Goal: Information Seeking & Learning: Learn about a topic

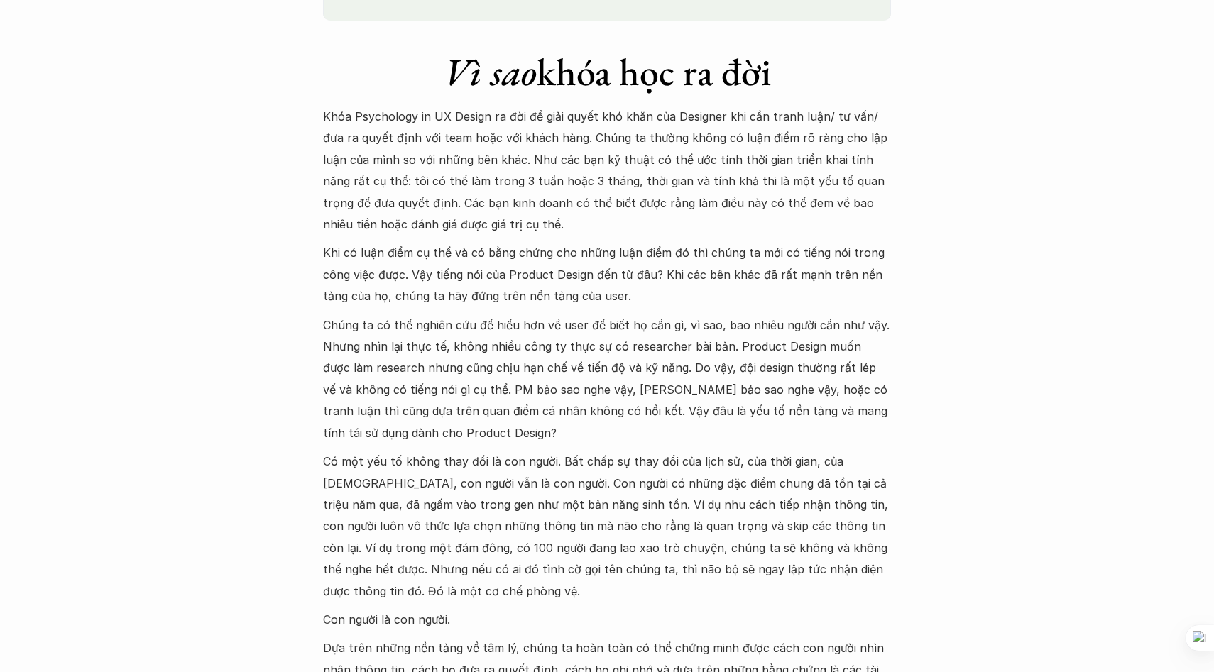
scroll to position [1309, 0]
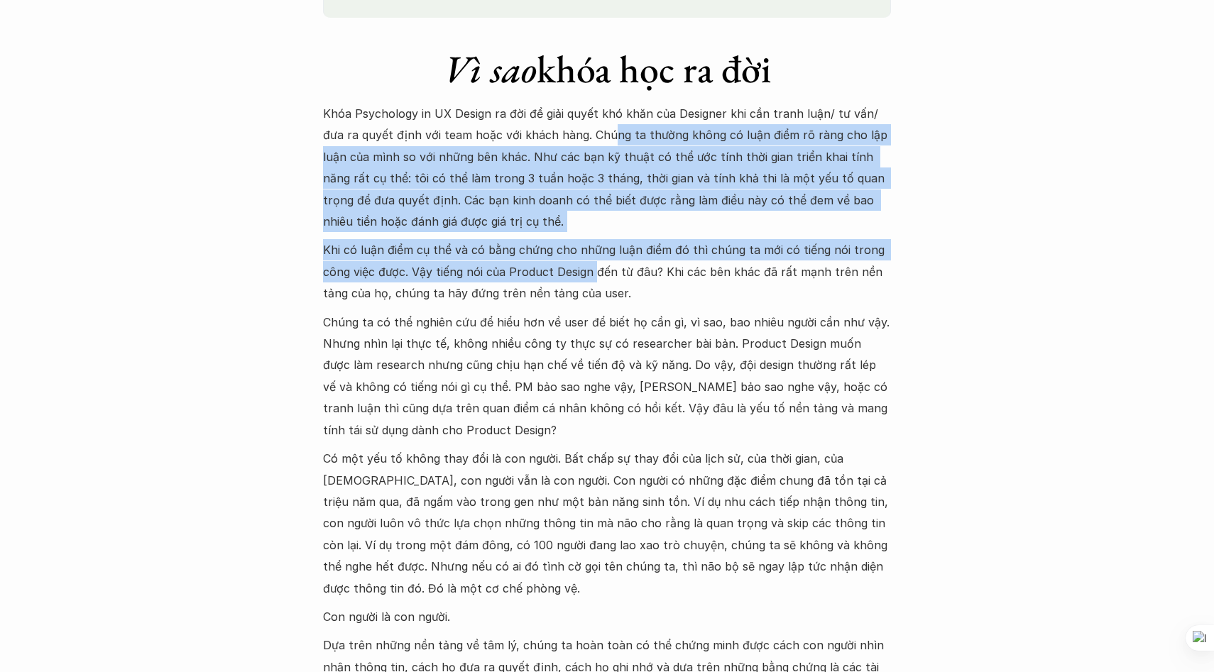
drag, startPoint x: 583, startPoint y: 132, endPoint x: 594, endPoint y: 261, distance: 129.7
click at [594, 261] on div "Khóa Psychology in UX Design ra đời để giải quyết khó khăn của Designer khi cần…" at bounding box center [607, 437] width 568 height 669
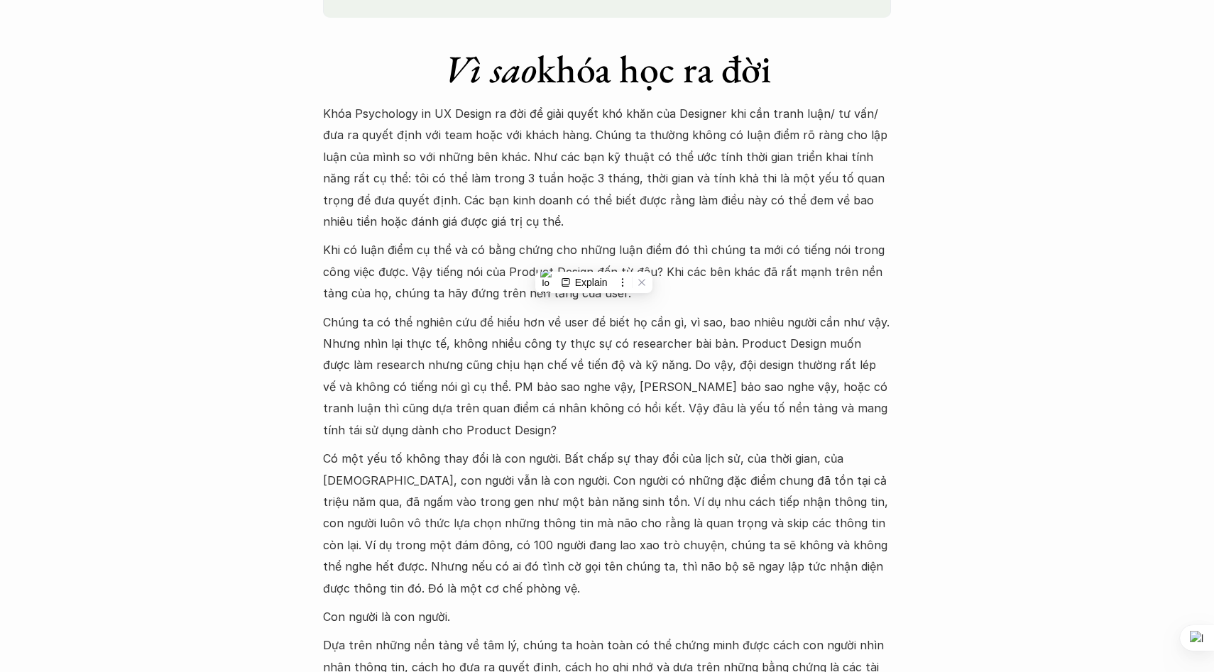
click at [546, 412] on p "Chúng ta có thể nghiên cứu để hiểu hơn về user để biết họ cần gì, vì sao, bao n…" at bounding box center [607, 376] width 568 height 129
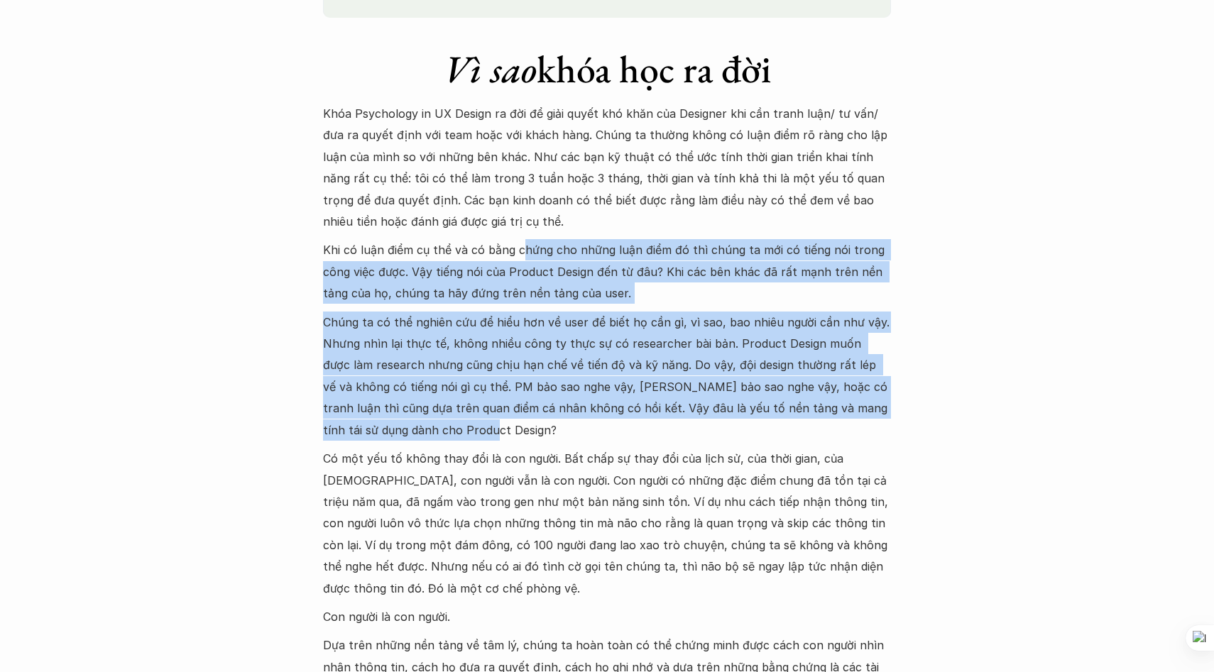
drag, startPoint x: 523, startPoint y: 251, endPoint x: 530, endPoint y: 447, distance: 196.1
click at [530, 447] on div "Khóa Psychology in UX Design ra đời để giải quyết khó khăn của Designer khi cần…" at bounding box center [607, 437] width 568 height 669
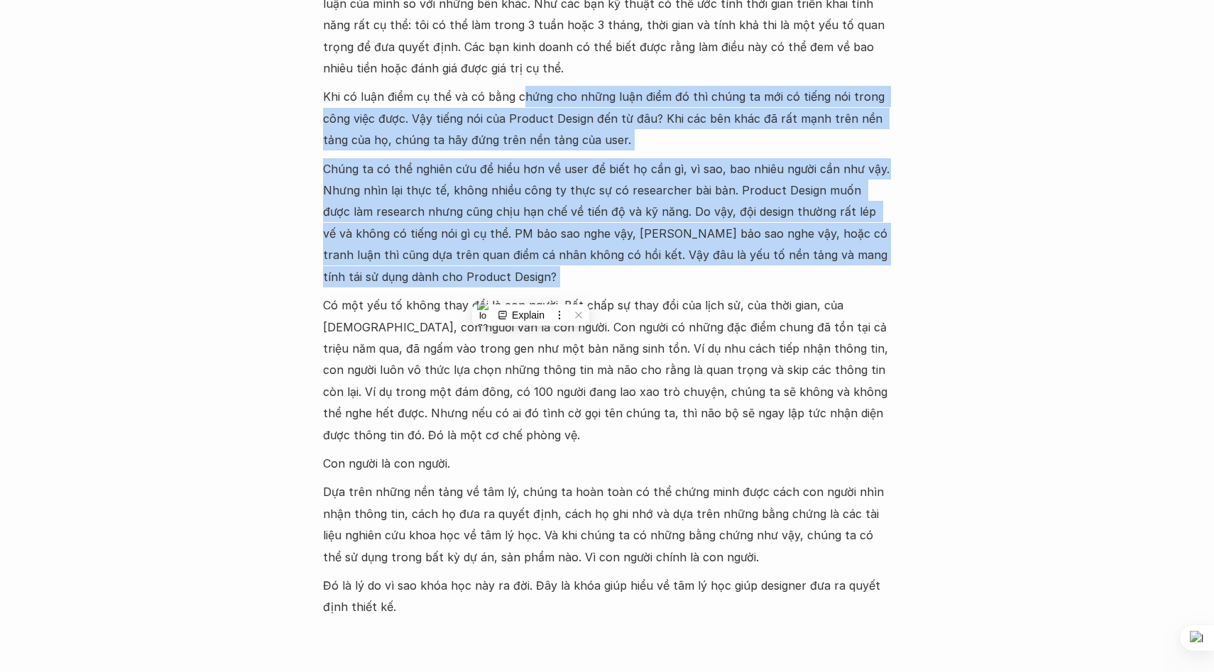
scroll to position [1464, 0]
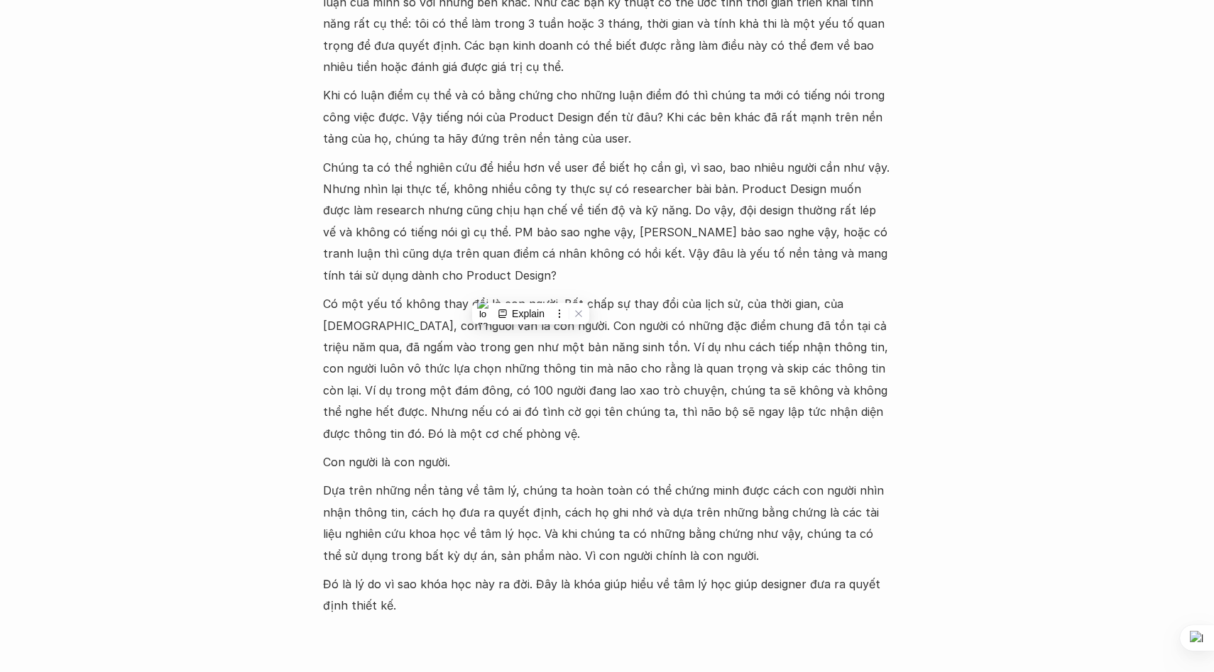
click at [530, 447] on div "Khóa Psychology in UX Design ra đời để giải quyết khó khăn của Designer khi cần…" at bounding box center [607, 282] width 568 height 669
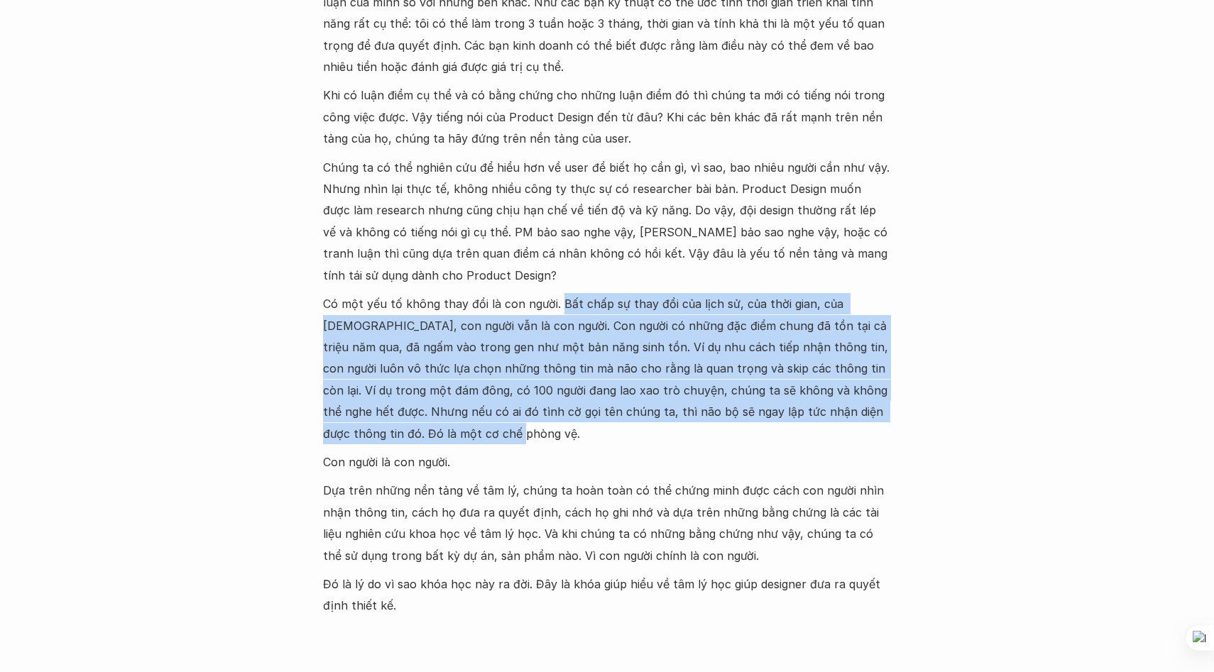
drag, startPoint x: 559, startPoint y: 305, endPoint x: 556, endPoint y: 432, distance: 127.1
click at [556, 432] on p "Có một yếu tố không thay đổi là con người. Bất chấp sự thay đổi của lịch sử, củ…" at bounding box center [607, 368] width 568 height 151
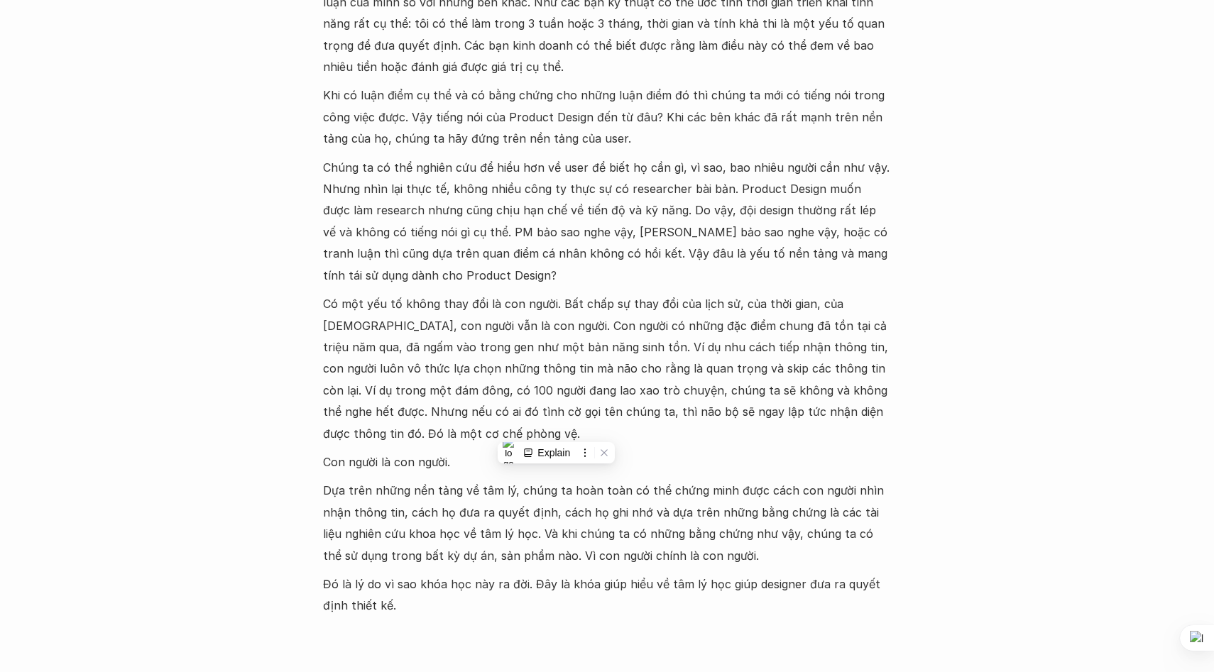
click at [568, 558] on p "Dựa trên những nền tảng về tâm lý, chúng ta hoàn toàn có thể chứng minh được cá…" at bounding box center [607, 523] width 568 height 87
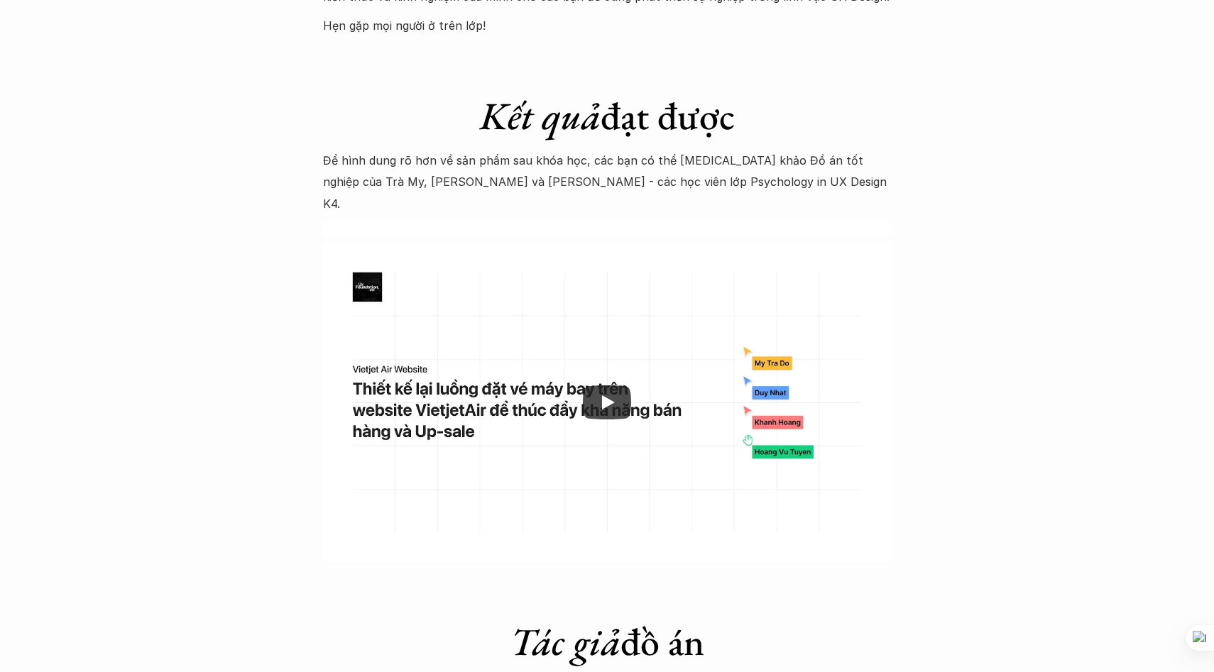
scroll to position [4268, 0]
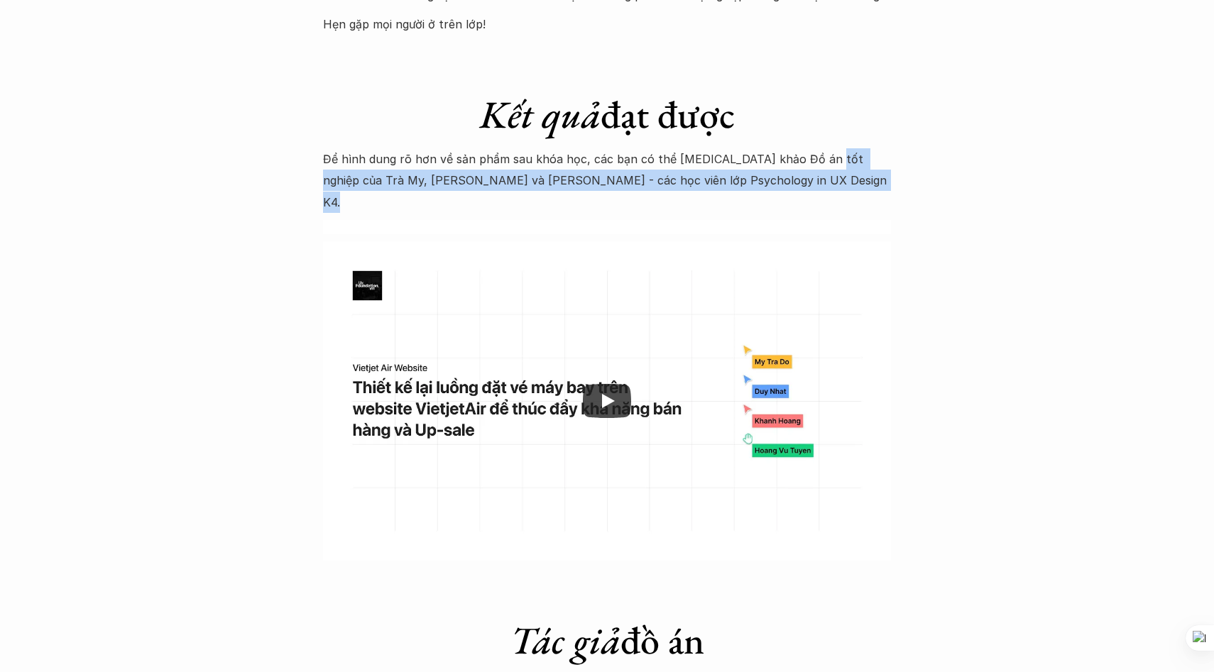
drag, startPoint x: 814, startPoint y: 140, endPoint x: 814, endPoint y: 179, distance: 39.0
click at [814, 180] on div "Kết quả đạt được Để hình dung rõ hơn về sản phẩm sau khóa học, các bạn có thể […" at bounding box center [607, 312] width 568 height 498
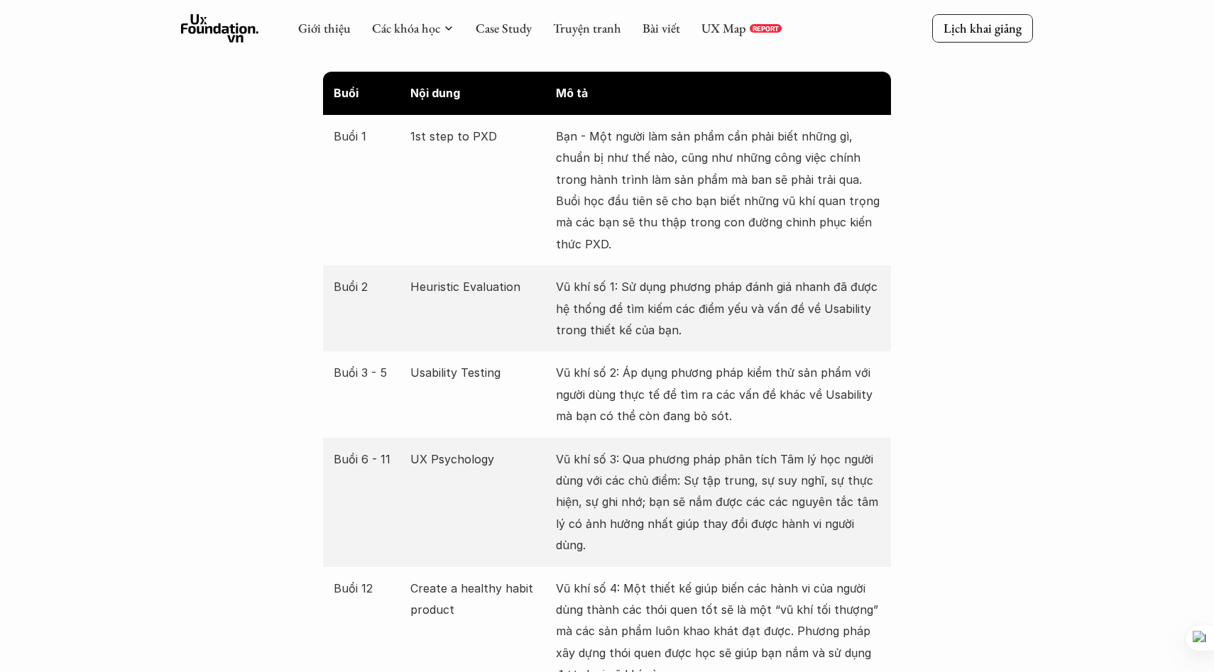
scroll to position [2569, 0]
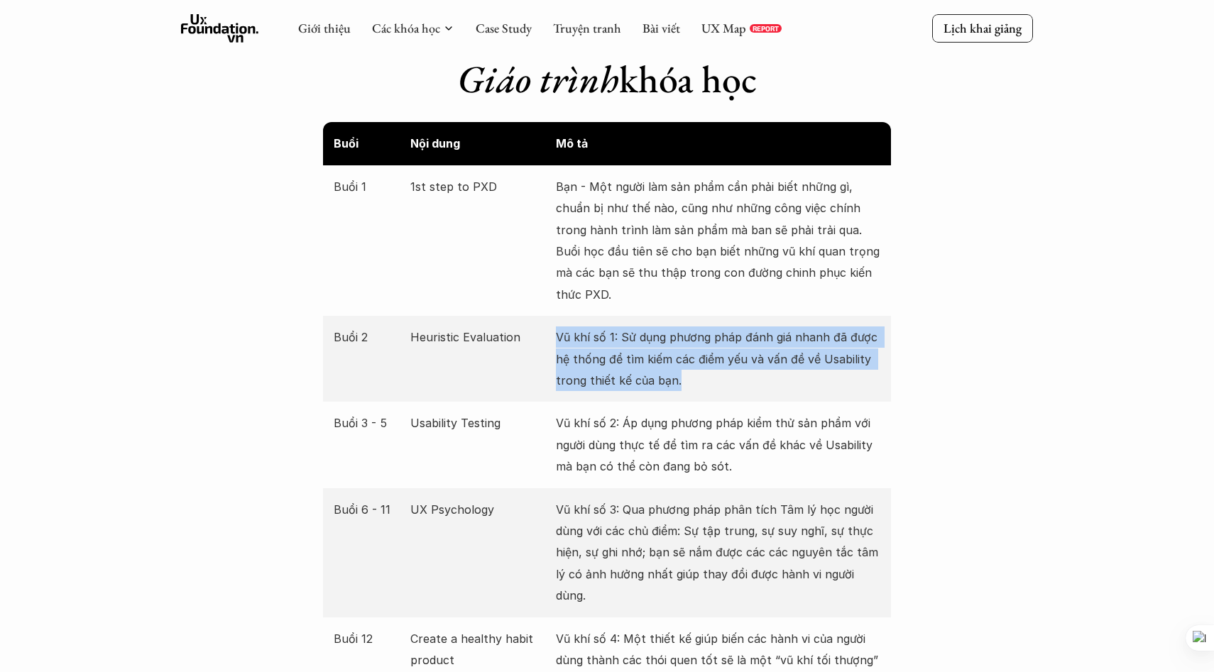
drag, startPoint x: 697, startPoint y: 383, endPoint x: 543, endPoint y: 344, distance: 159.1
click at [543, 344] on div "Buổi 2 Heuristic Evaluation Vũ khí số 1: Sử dụng phương pháp đánh giá nhanh đã …" at bounding box center [607, 359] width 568 height 86
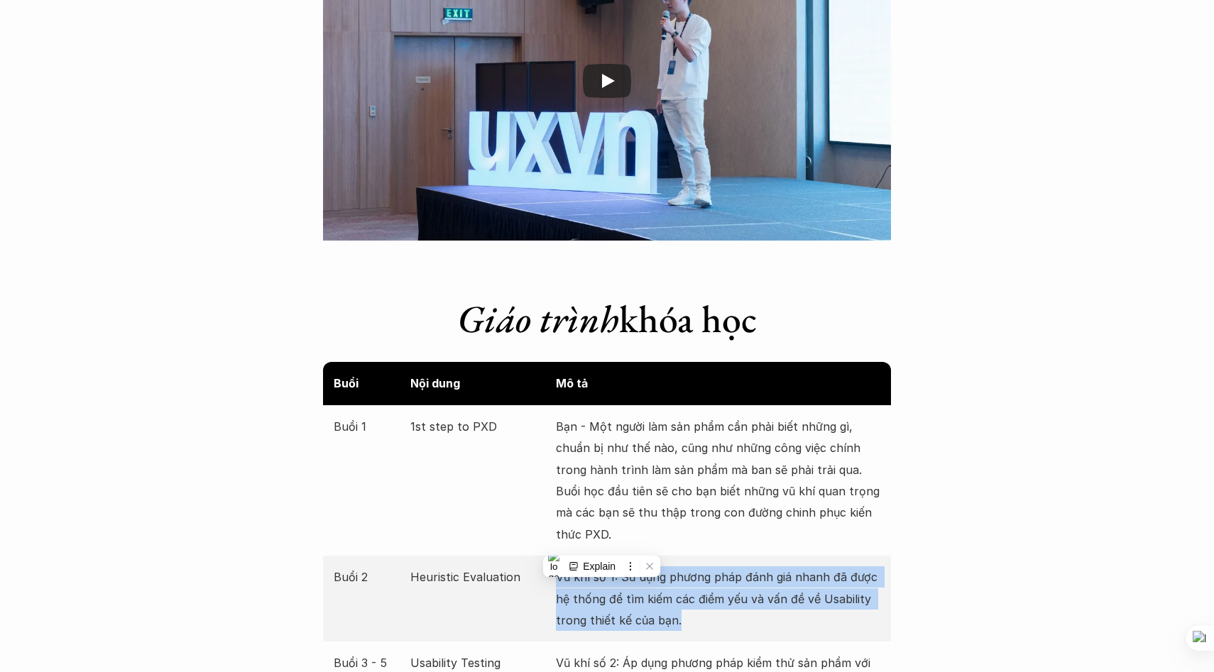
scroll to position [2447, 0]
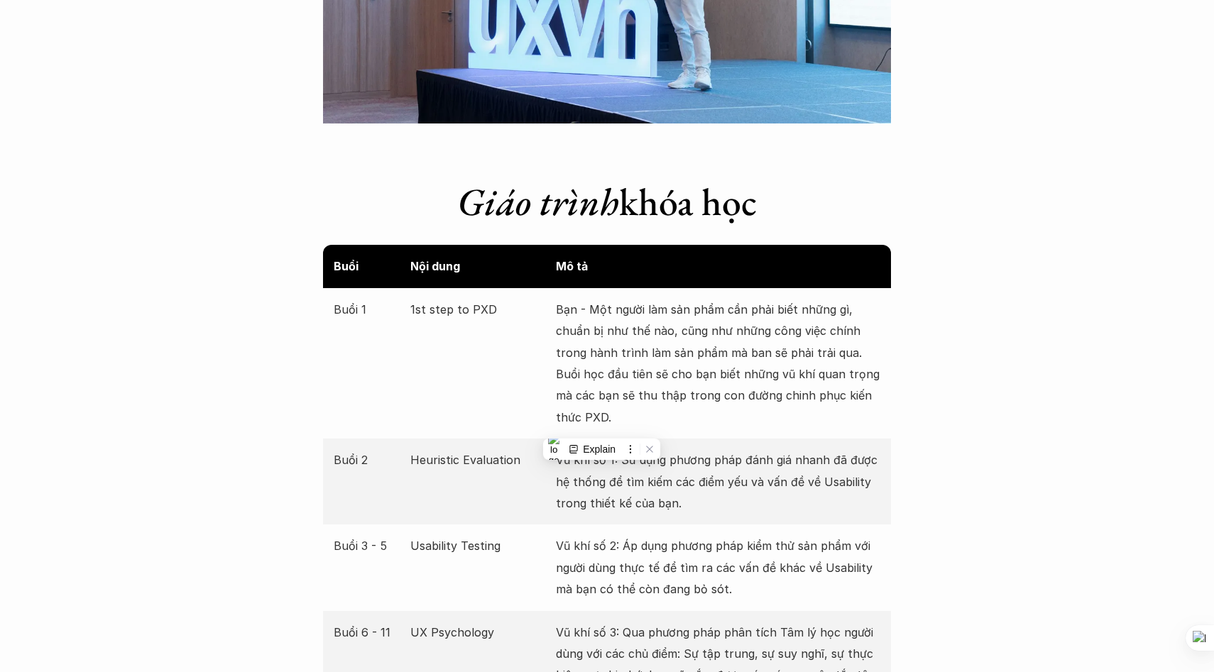
click at [646, 581] on p "Vũ khí số 2: Áp dụng phương pháp kiểm thử sản phẩm với người dùng thực tế để tì…" at bounding box center [718, 567] width 324 height 65
